Goal: Check status: Check status

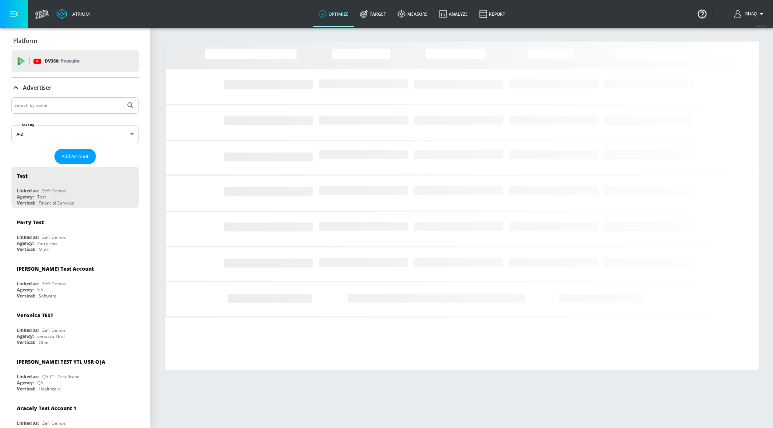
click at [60, 103] on input "Search by name" at bounding box center [68, 105] width 108 height 9
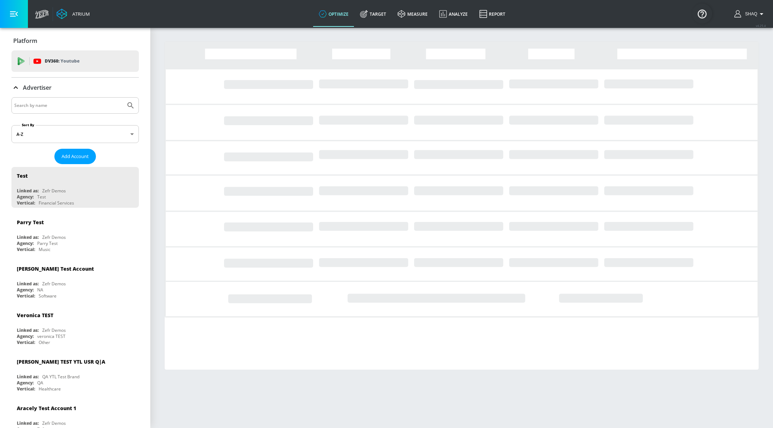
paste input "2057392748"
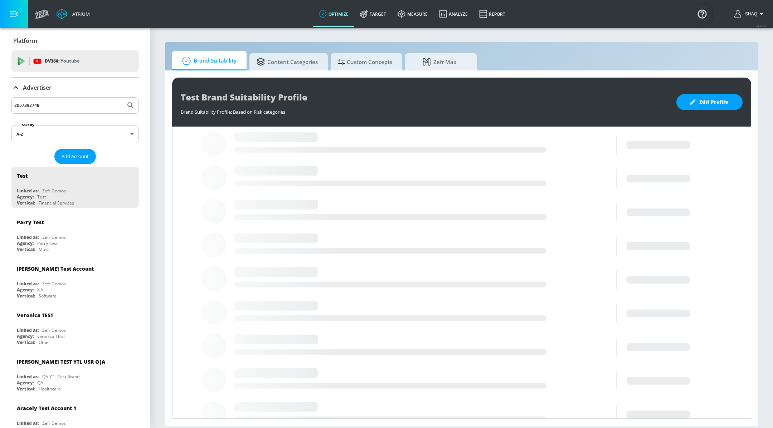
type input "2057392748"
click at [123, 98] on button "Submit Search" at bounding box center [131, 106] width 16 height 16
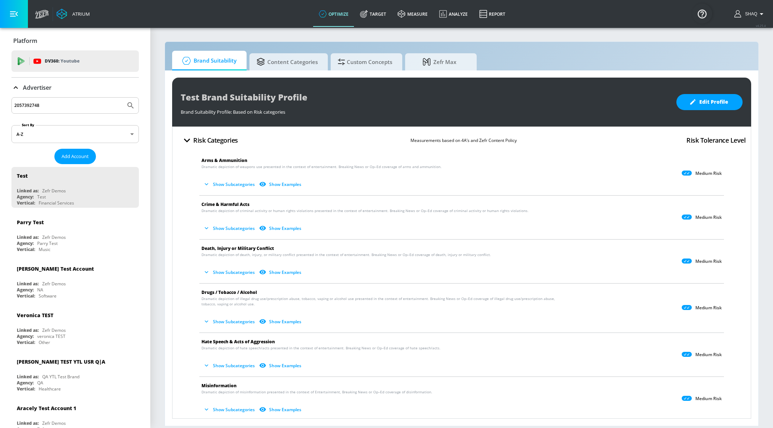
click at [68, 106] on input "2057392748" at bounding box center [68, 105] width 108 height 9
click at [402, 10] on icon at bounding box center [402, 14] width 8 height 8
